Goal: Task Accomplishment & Management: Manage account settings

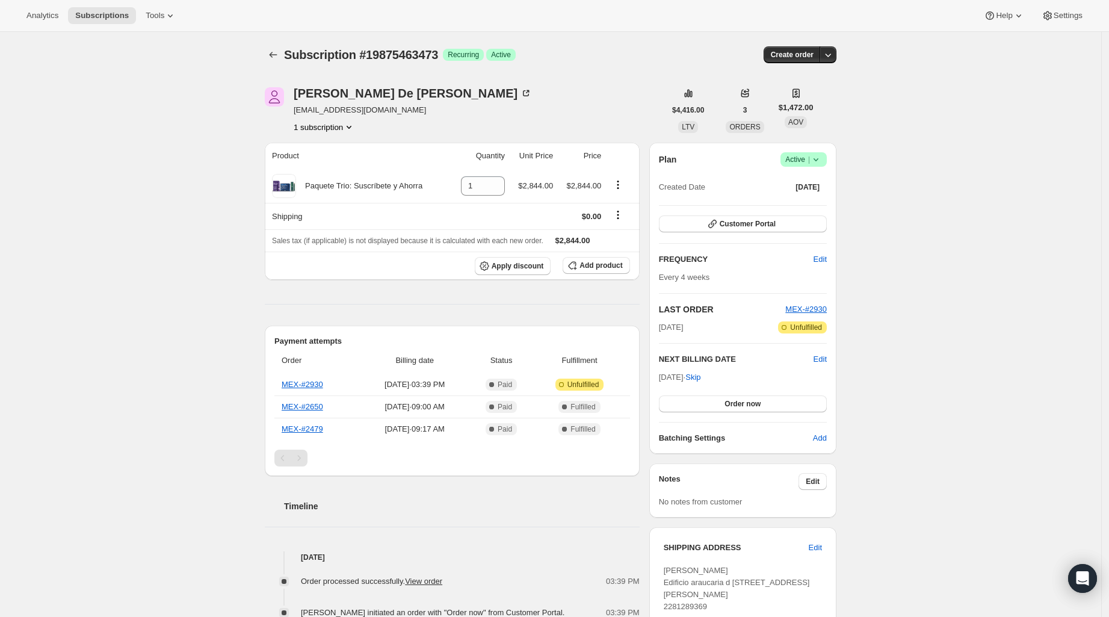
click at [344, 131] on button "1 subscription" at bounding box center [324, 127] width 61 height 12
click at [308, 381] on link "MEX-#2930" at bounding box center [303, 384] width 42 height 9
